Goal: Check status: Check status

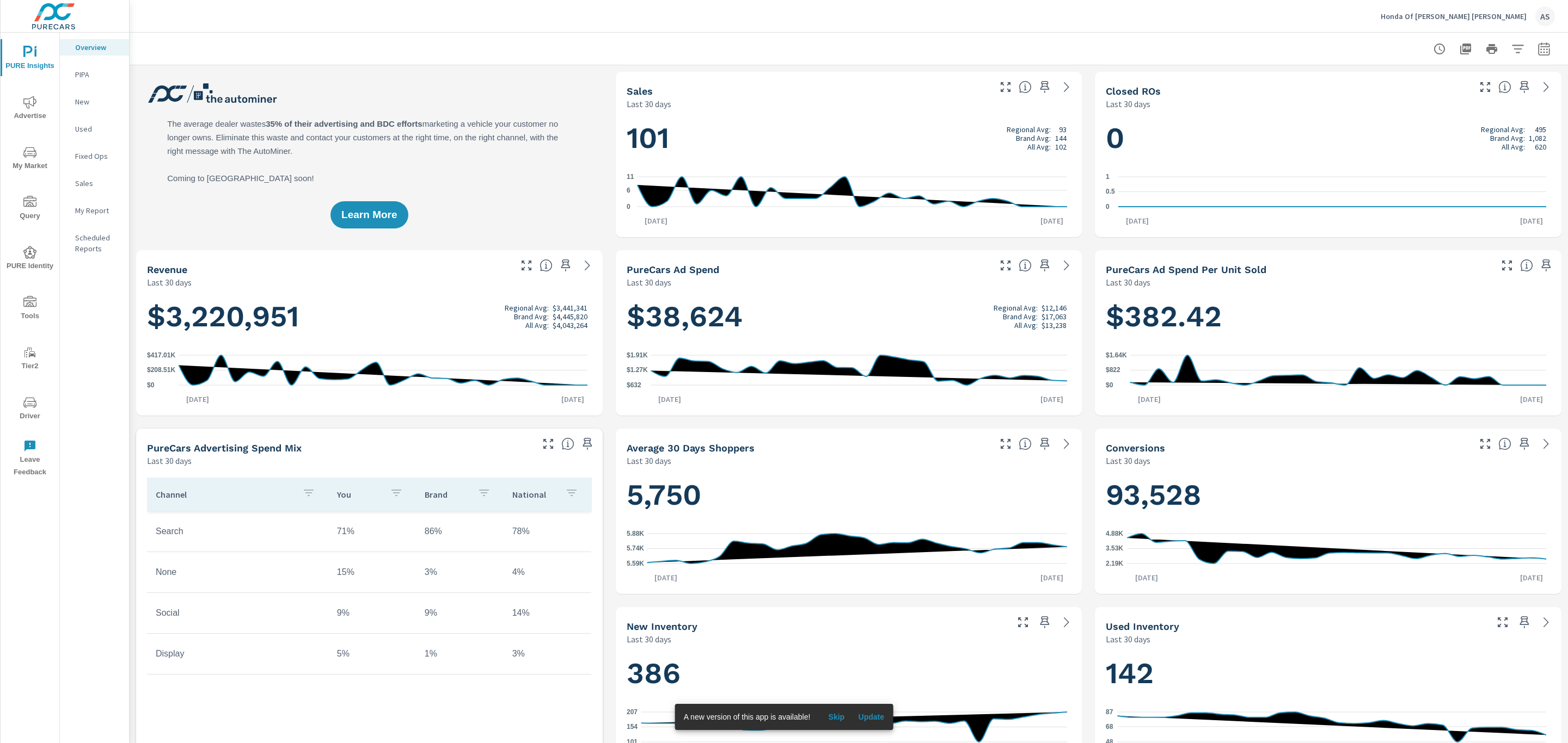
scroll to position [1, 0]
click at [30, 115] on span "Advertise" at bounding box center [30, 109] width 52 height 27
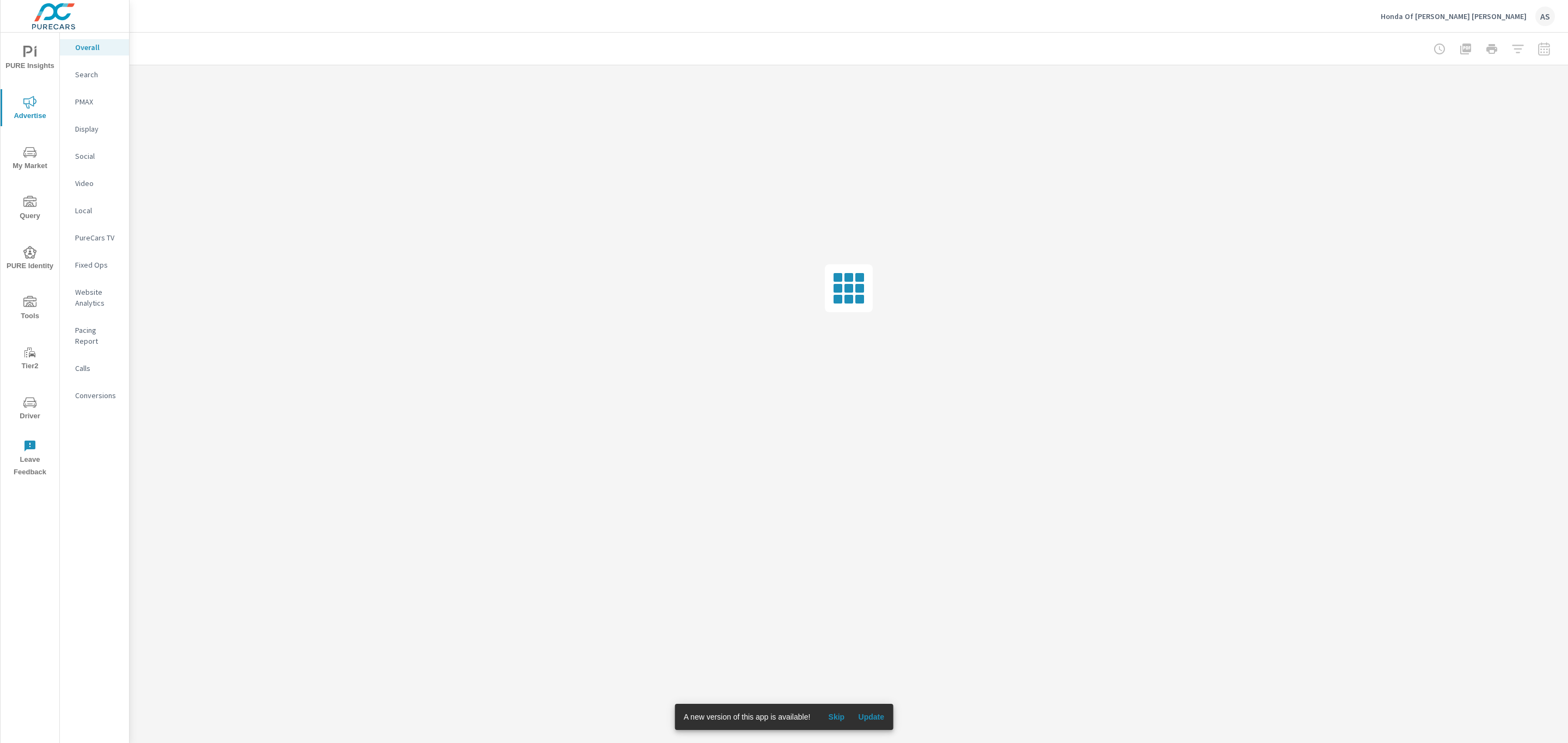
click at [99, 181] on p "Video" at bounding box center [98, 183] width 45 height 11
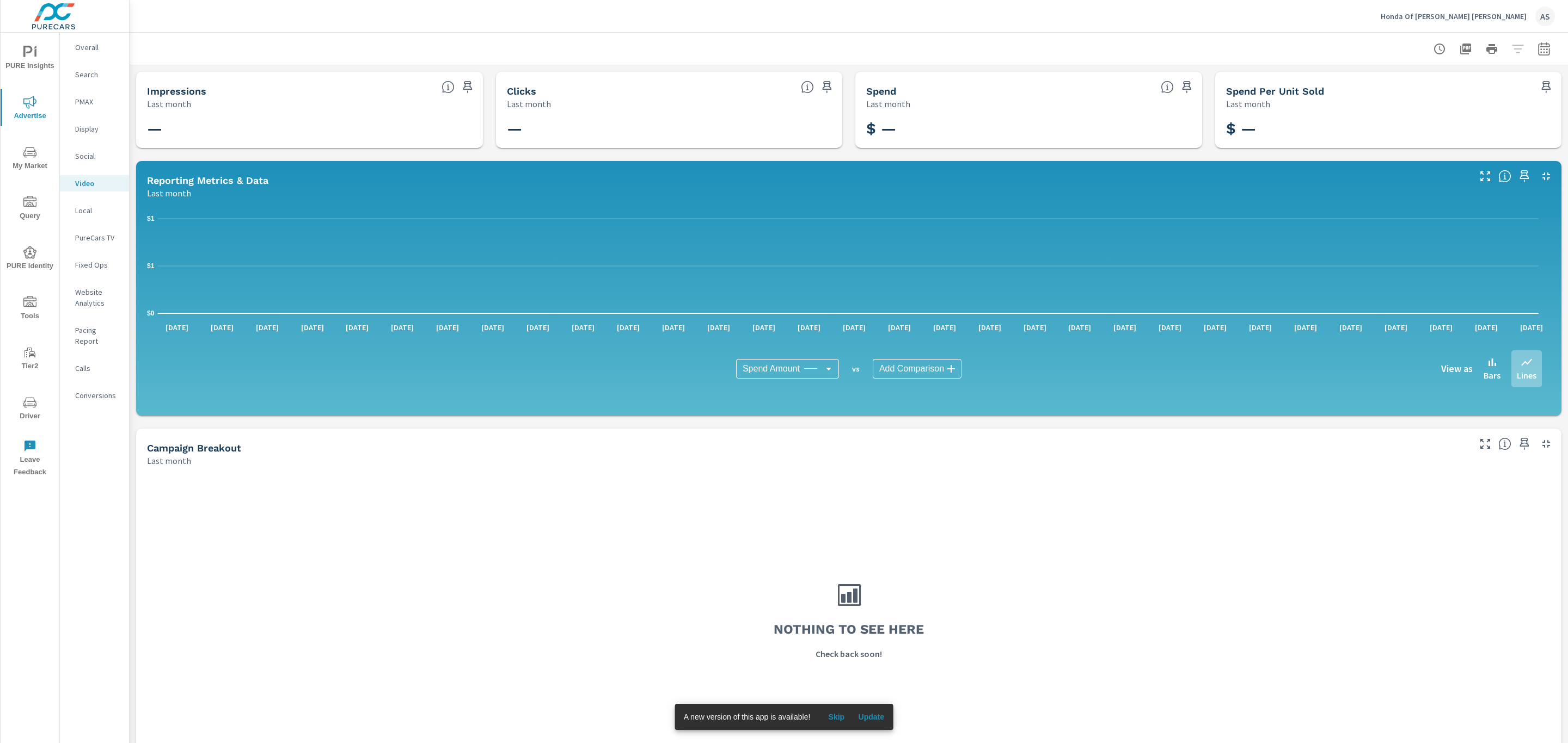
click at [96, 233] on p "PureCars TV" at bounding box center [98, 238] width 45 height 11
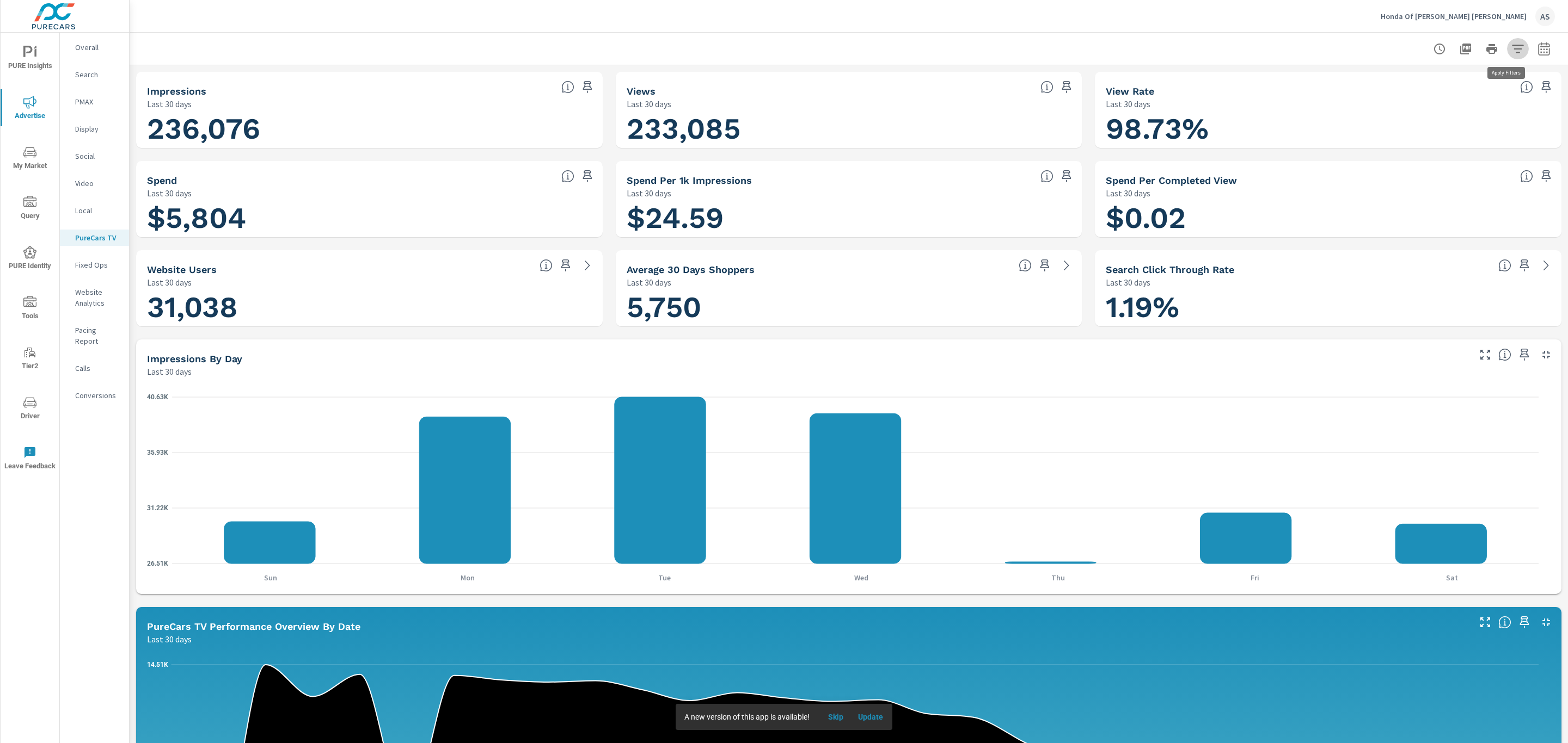
click at [1511, 51] on icon "button" at bounding box center [1517, 49] width 13 height 13
click at [1539, 49] on div at bounding box center [784, 372] width 1568 height 743
click at [1538, 49] on icon "button" at bounding box center [1544, 49] width 13 height 13
click at [1472, 91] on select "Custom [DATE] Last week Last 7 days Last 14 days Last 30 days Last 45 days Last…" at bounding box center [1444, 94] width 109 height 22
click at [1390, 83] on select "Custom [DATE] Last week Last 7 days Last 14 days Last 30 days Last 45 days Last…" at bounding box center [1444, 94] width 109 height 22
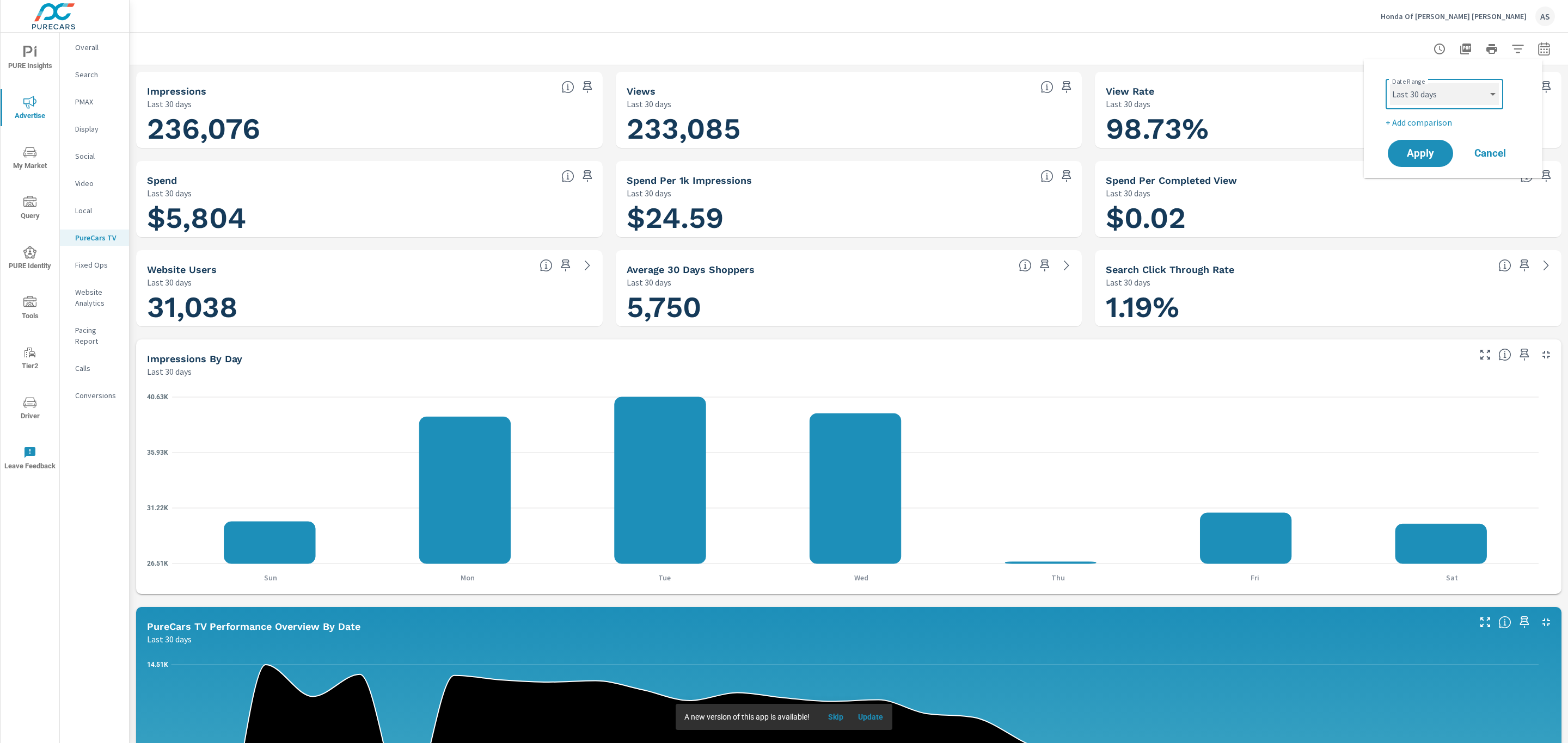
select select "Last month"
click at [1434, 150] on span "Apply" at bounding box center [1420, 153] width 44 height 10
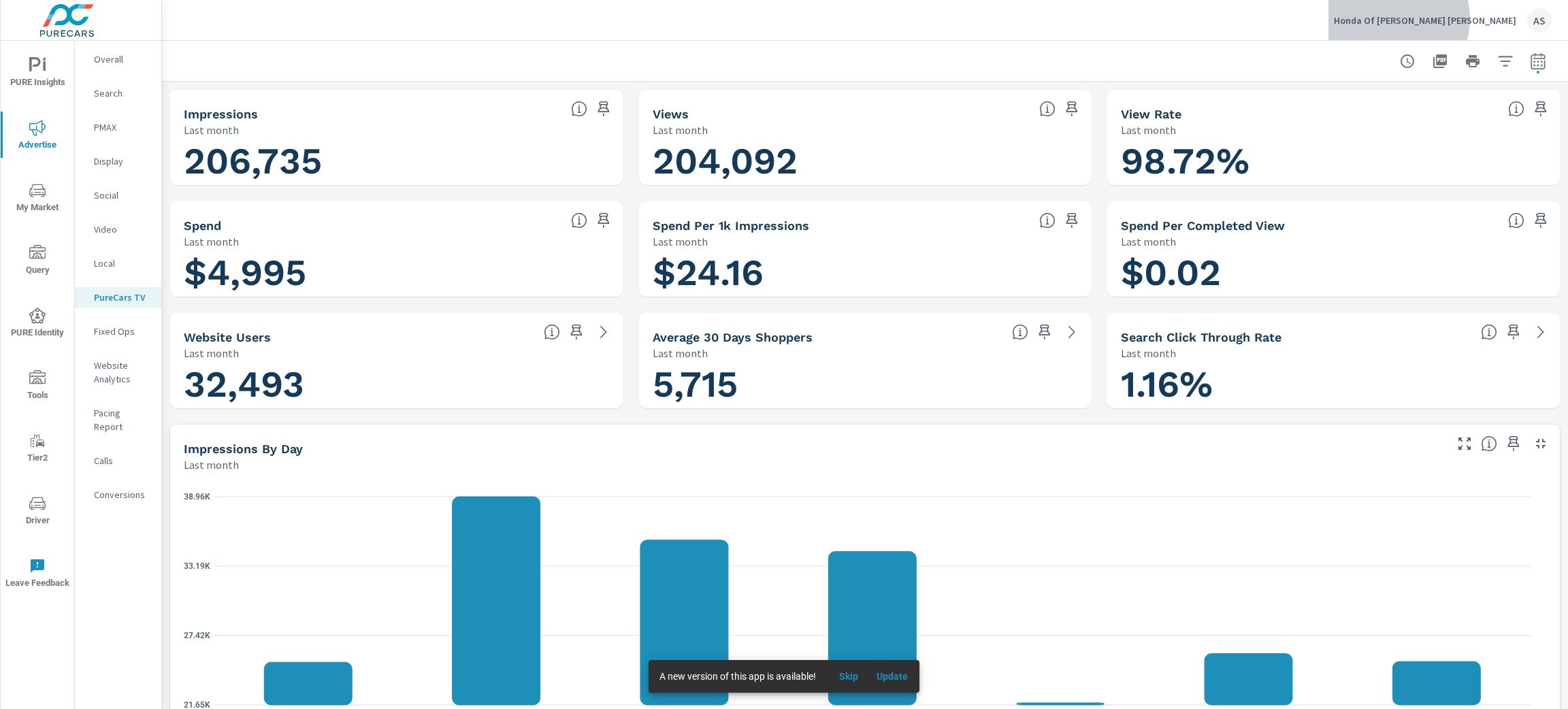
click at [1481, 19] on p "Honda Of [PERSON_NAME] [PERSON_NAME]" at bounding box center [1425, 21] width 182 height 12
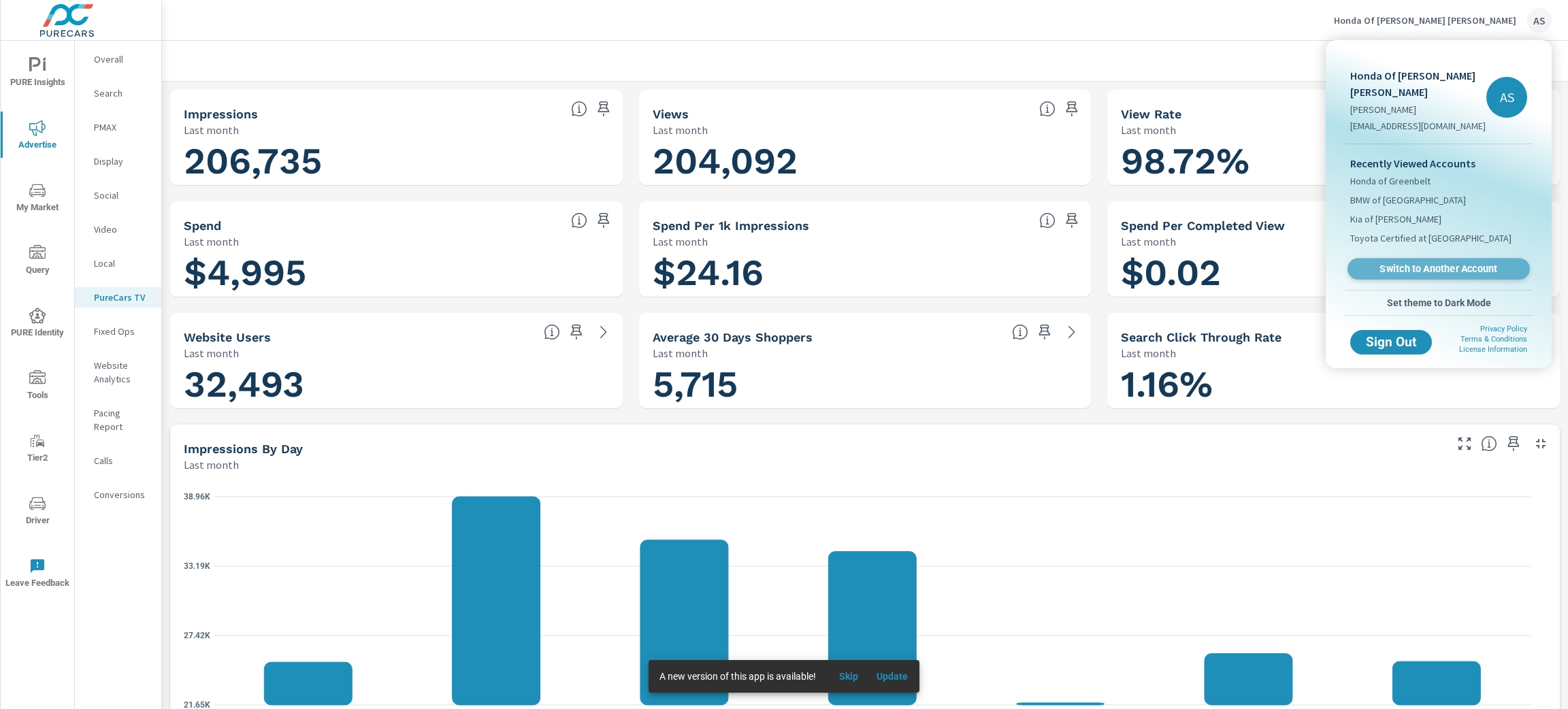
click at [1420, 263] on span "Switch to Another Account" at bounding box center [1438, 269] width 167 height 13
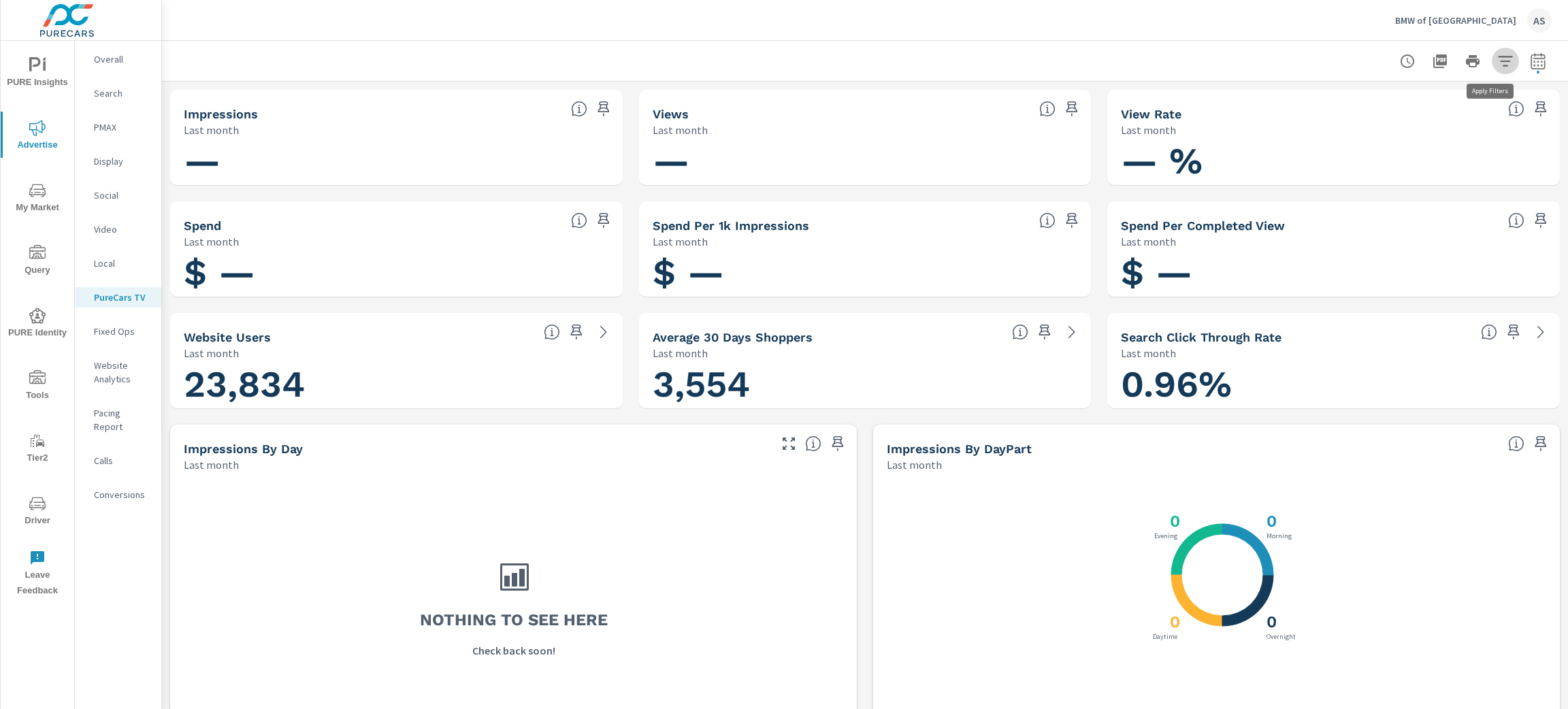
click at [1497, 61] on icon "button" at bounding box center [1505, 61] width 16 height 16
click at [1522, 61] on div at bounding box center [784, 354] width 1568 height 709
click at [1530, 63] on icon "button" at bounding box center [1538, 61] width 16 height 16
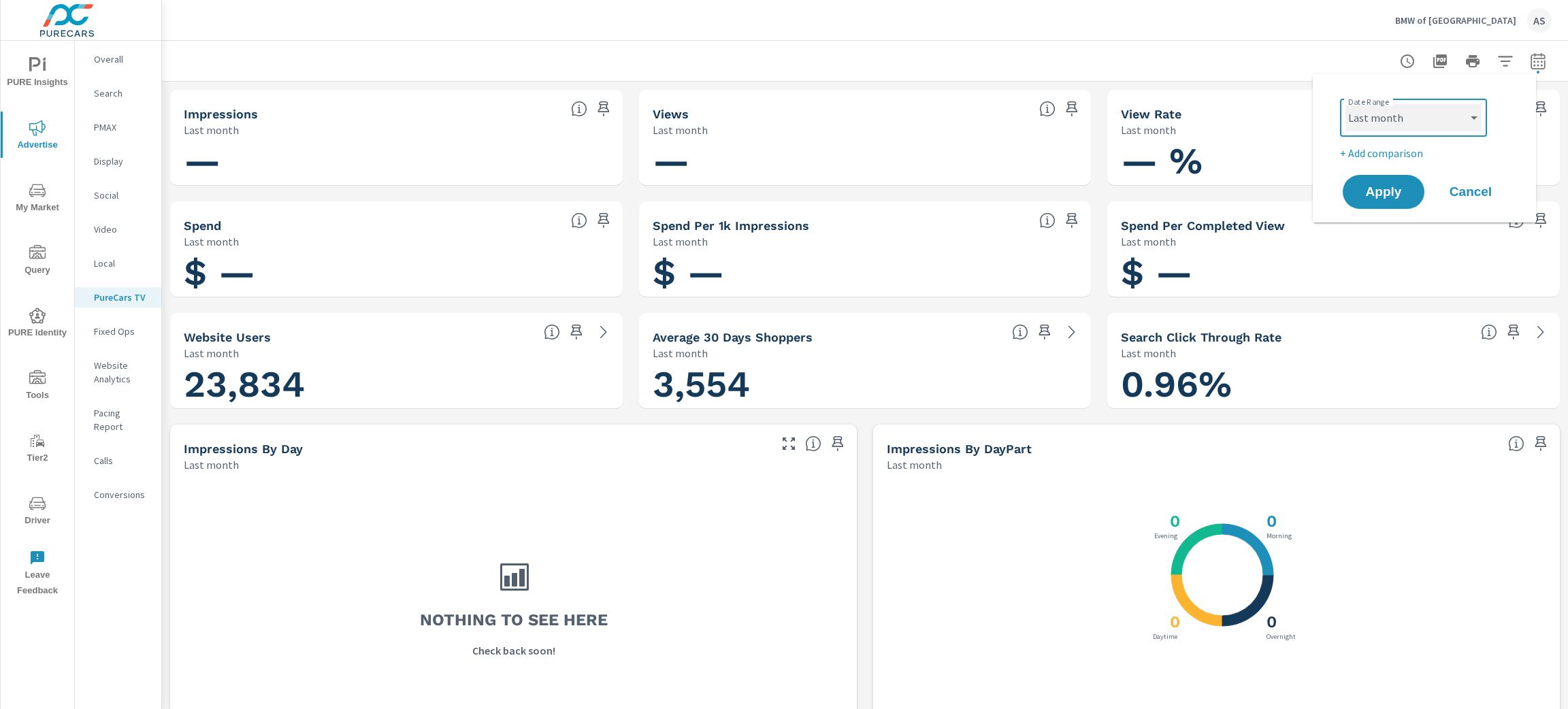
click at [1404, 112] on select "Custom [DATE] Last week Last 7 days Last 14 days Last 30 days Last 45 days Last…" at bounding box center [1413, 118] width 136 height 27
click at [1346, 104] on select "Custom [DATE] Last week Last 7 days Last 14 days Last 30 days Last 45 days Last…" at bounding box center [1413, 118] width 136 height 27
select select "Last 30 days"
click at [1374, 177] on button "Apply" at bounding box center [1384, 192] width 85 height 35
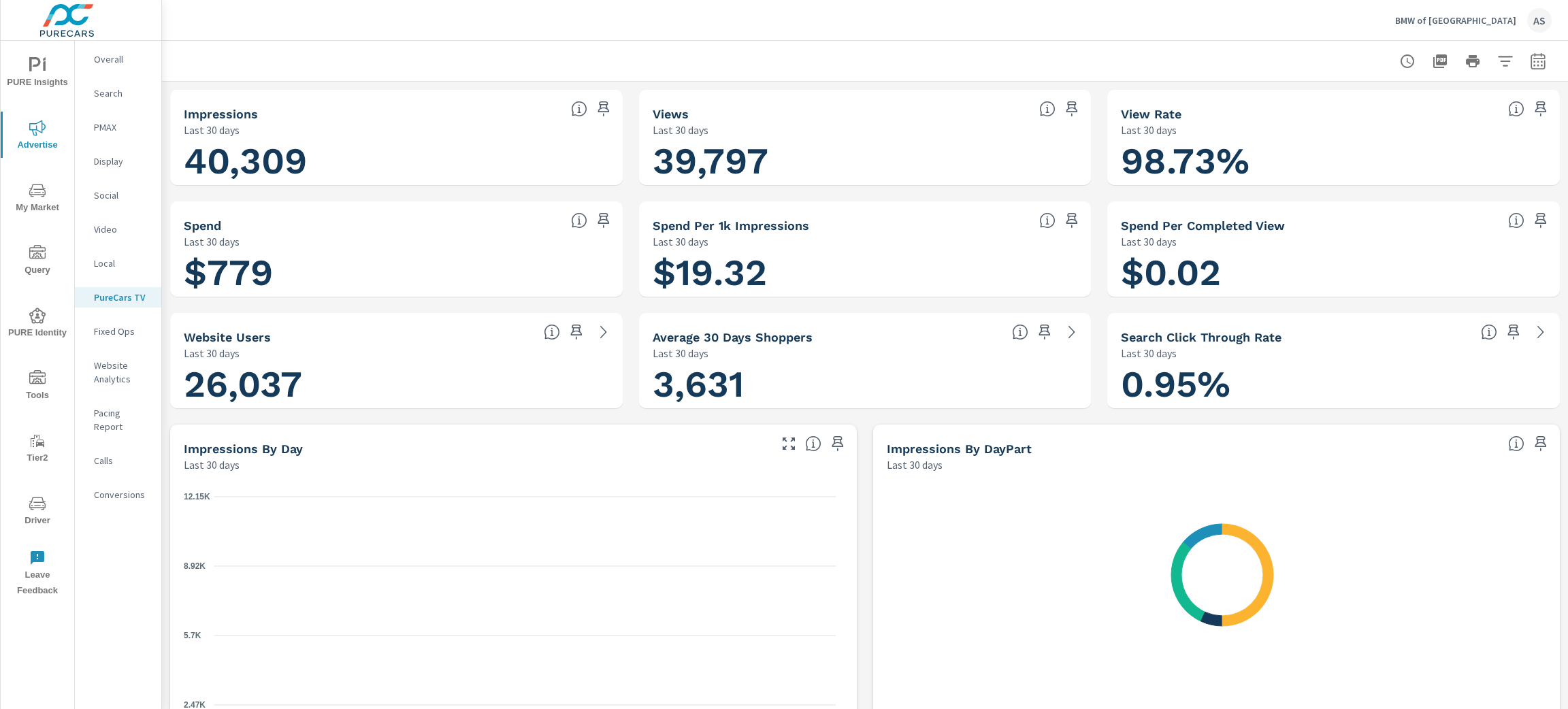
scroll to position [1, 0]
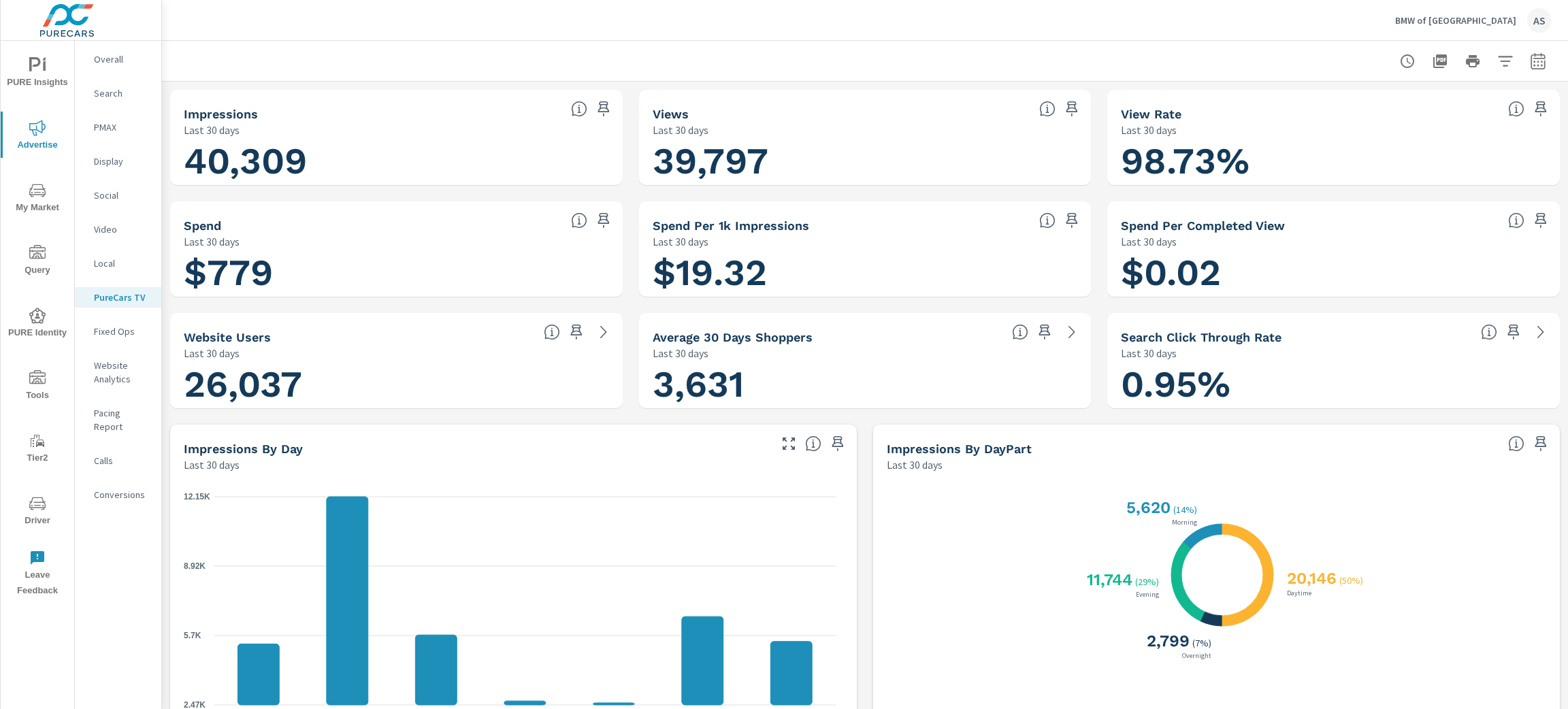
click at [1499, 21] on p "BMW of [GEOGRAPHIC_DATA]" at bounding box center [1455, 21] width 121 height 12
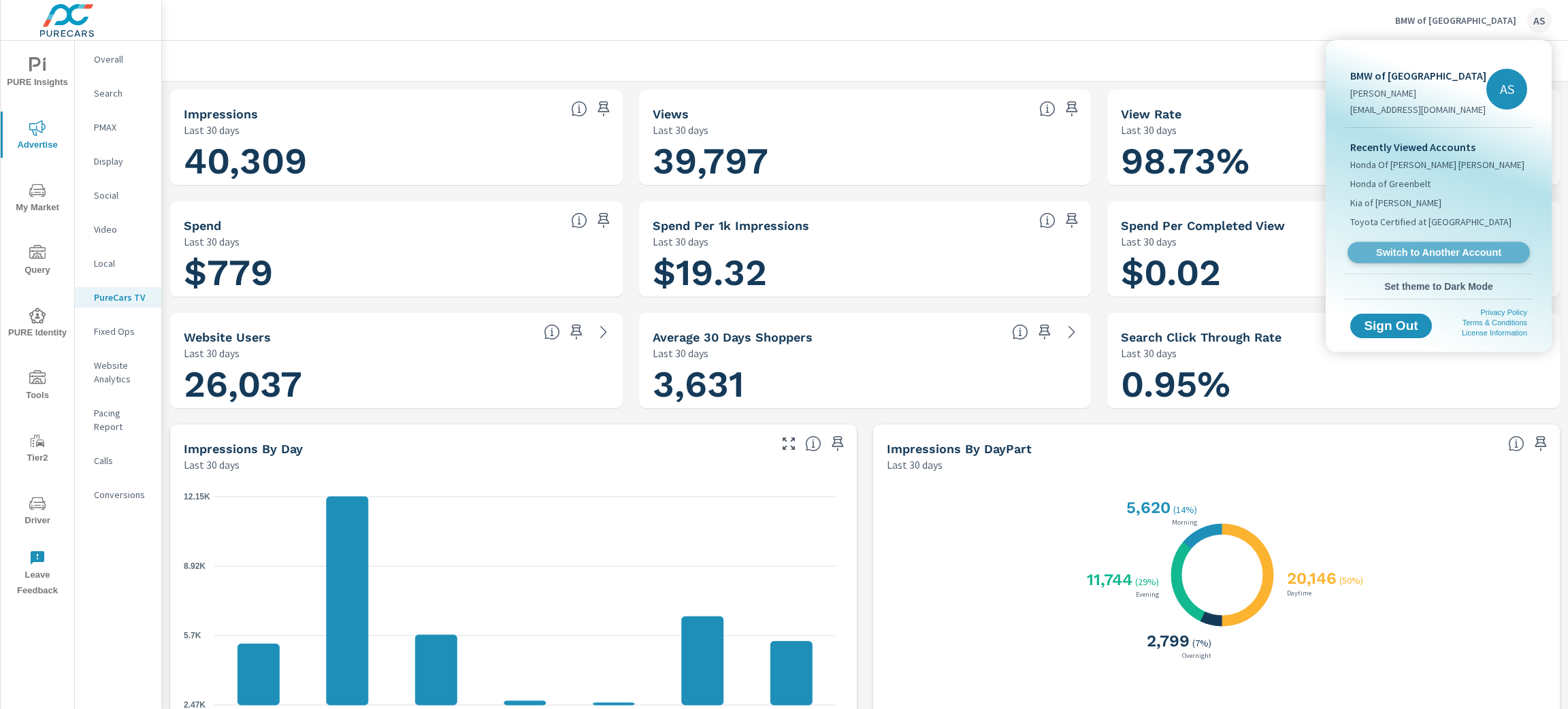
click at [1471, 251] on span "Switch to Another Account" at bounding box center [1438, 252] width 167 height 13
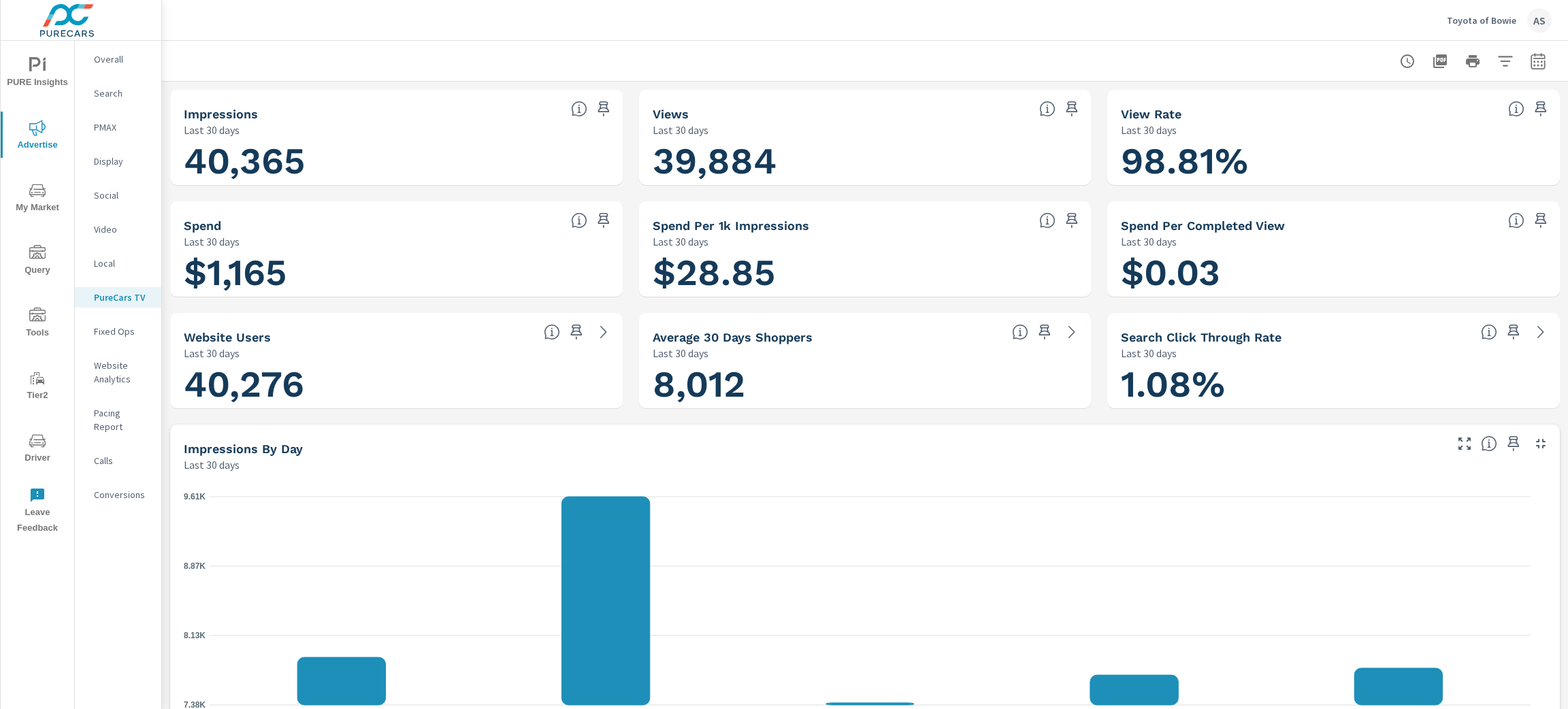
scroll to position [1, 0]
click at [1509, 21] on p "Toyota of Bowie" at bounding box center [1481, 21] width 69 height 12
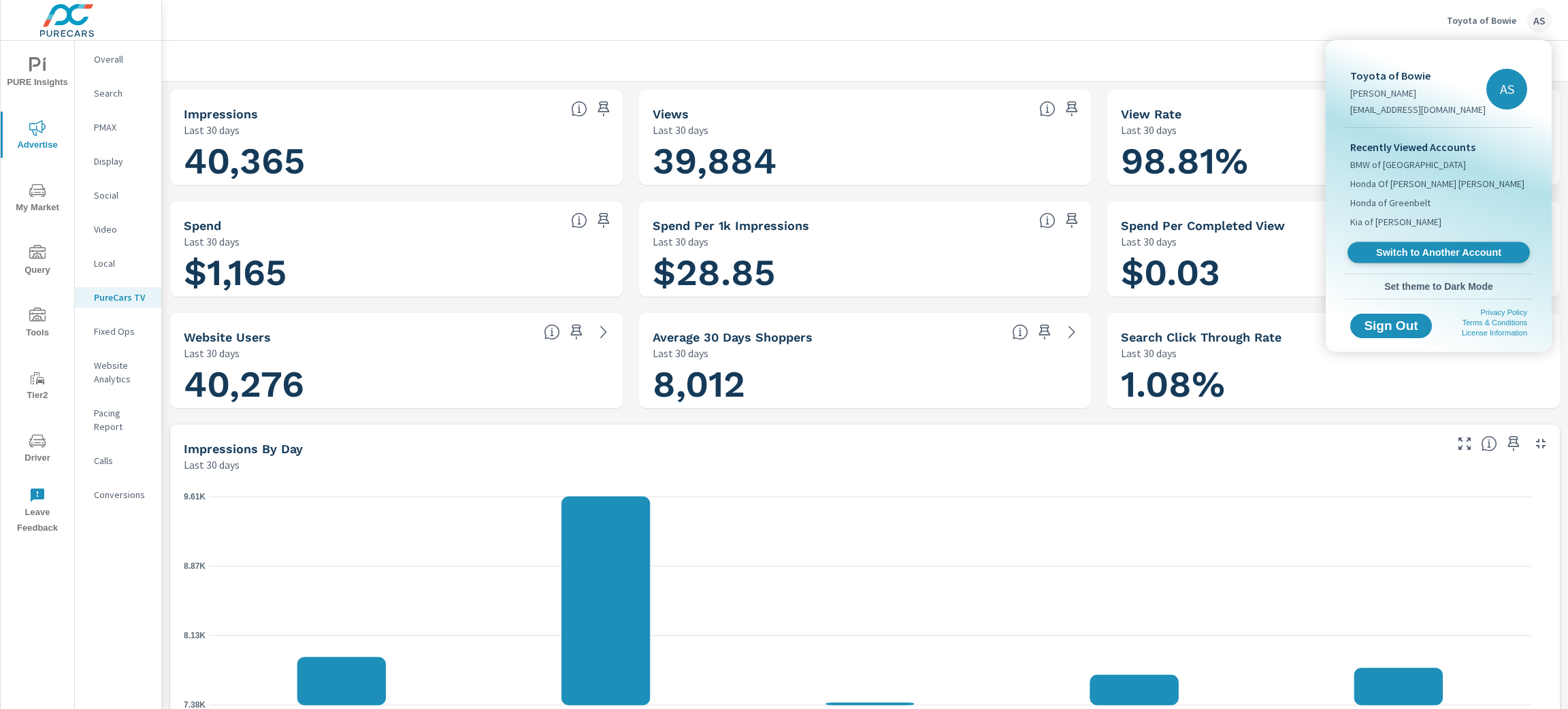
click at [1471, 253] on span "Switch to Another Account" at bounding box center [1438, 252] width 167 height 13
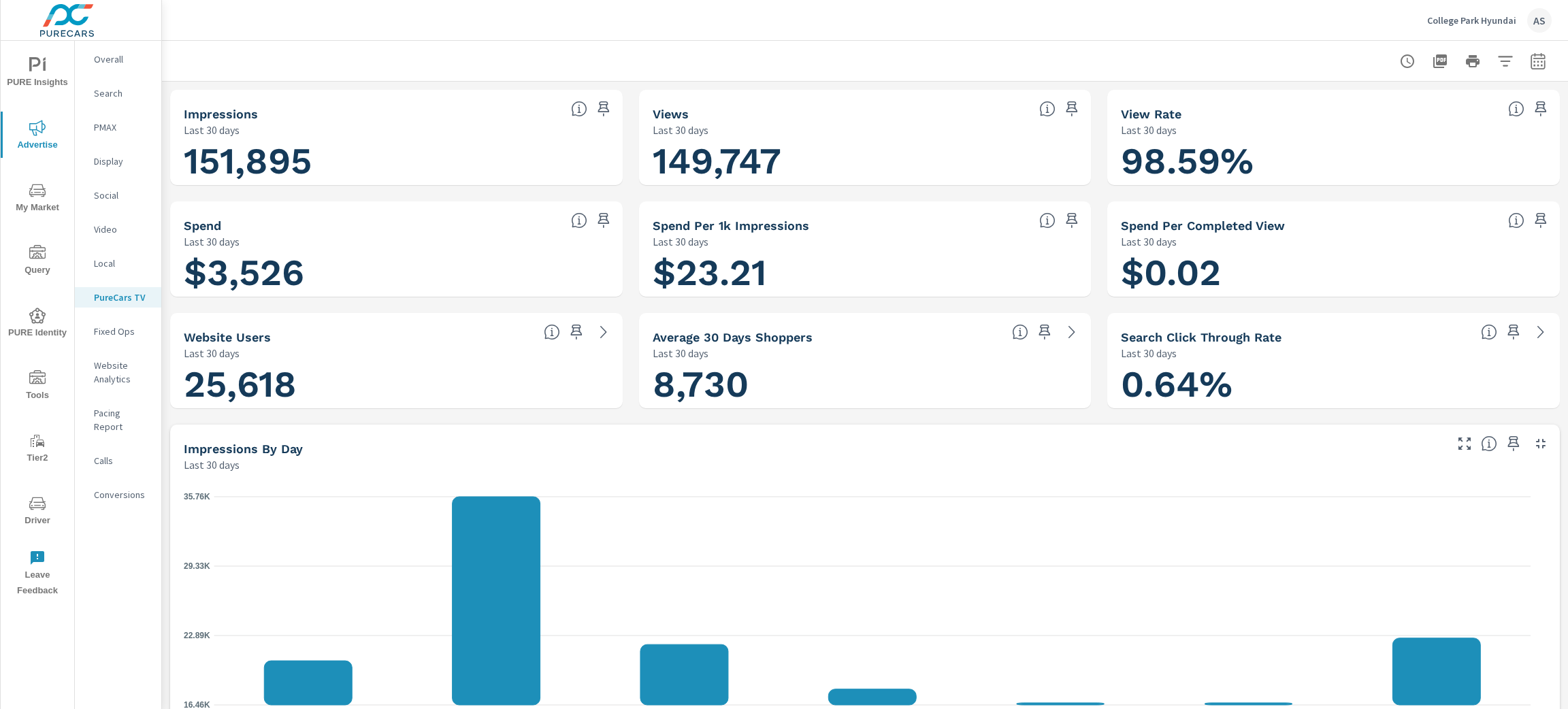
scroll to position [1, 0]
click at [1531, 64] on icon "button" at bounding box center [1538, 60] width 14 height 16
click at [1454, 126] on select "Custom [DATE] Last week Last 7 days Last 14 days Last 30 days Last 45 days Last…" at bounding box center [1413, 118] width 136 height 27
click at [1346, 104] on select "Custom [DATE] Last week Last 7 days Last 14 days Last 30 days Last 45 days Last…" at bounding box center [1413, 118] width 136 height 27
select select "Last month"
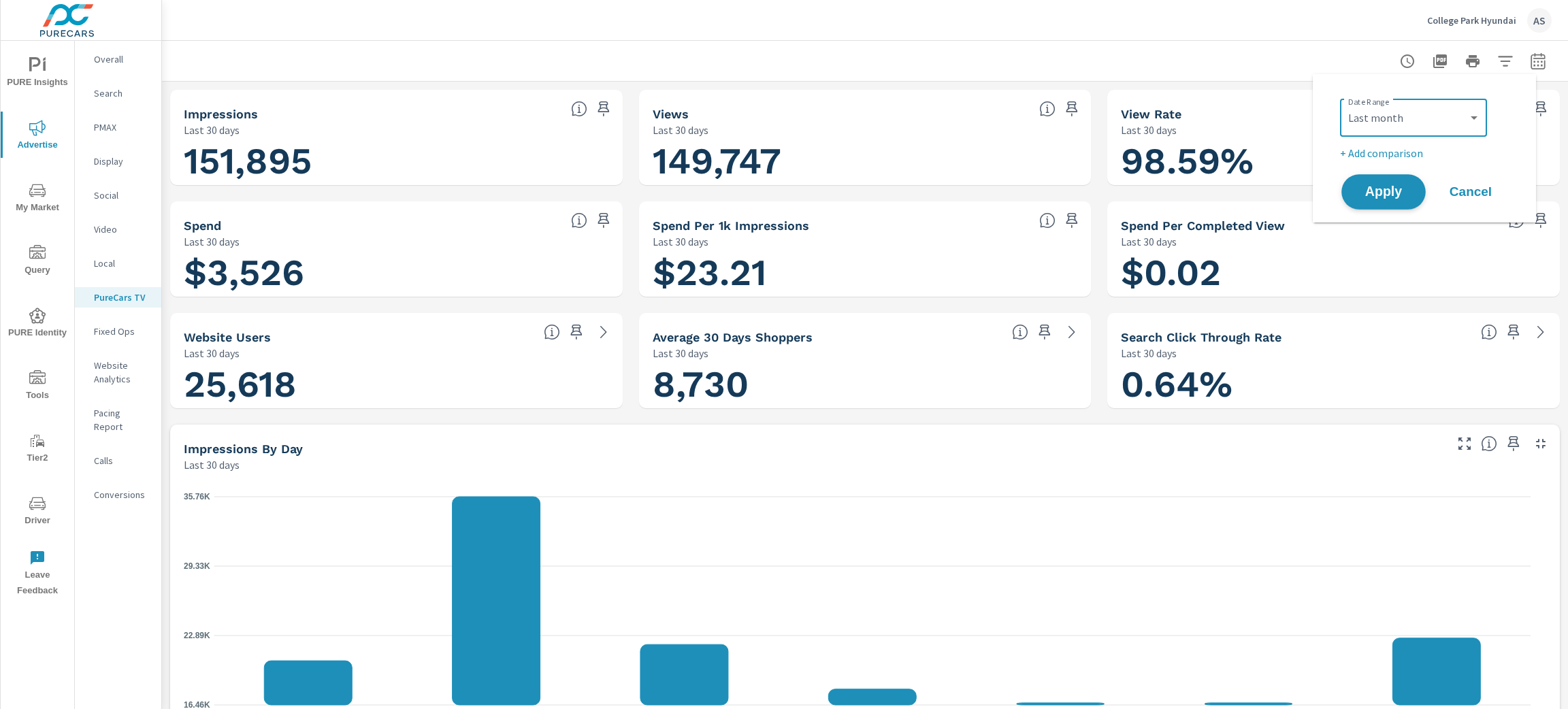
click at [1366, 190] on span "Apply" at bounding box center [1384, 192] width 56 height 13
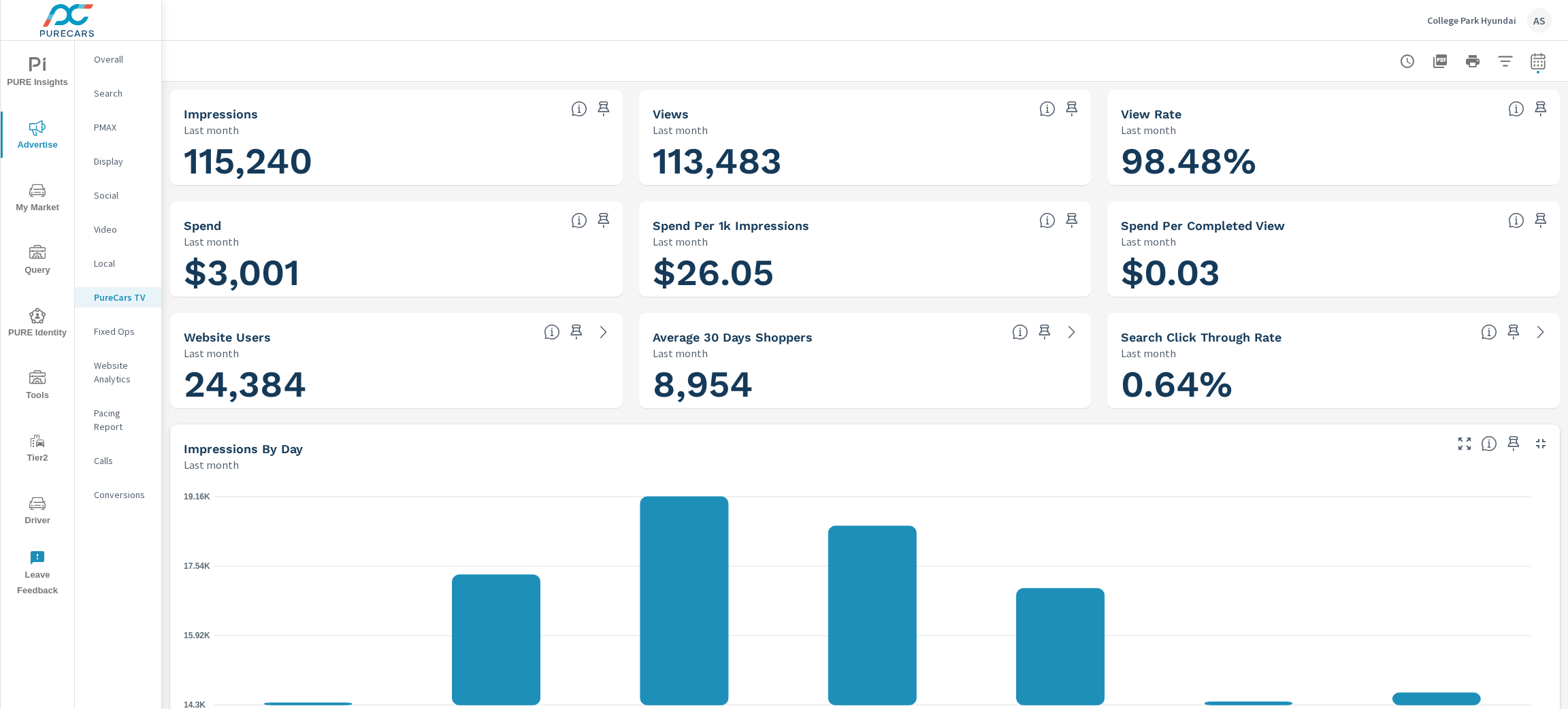
scroll to position [1, 0]
